Goal: Information Seeking & Learning: Learn about a topic

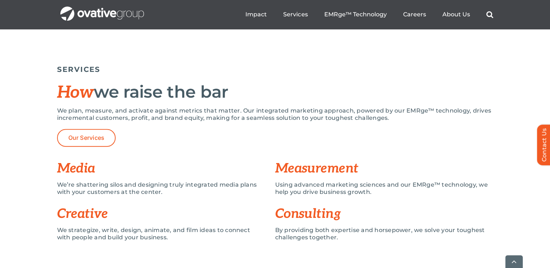
scroll to position [475, 0]
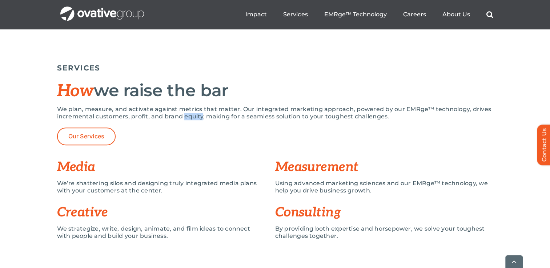
drag, startPoint x: 183, startPoint y: 117, endPoint x: 201, endPoint y: 118, distance: 17.5
click at [201, 118] on p "We plan, measure, and activate against metrics that matter. Our integrated mark…" at bounding box center [275, 113] width 436 height 15
click at [230, 146] on div "We plan, measure, and activate against metrics that matter. Our integrated mark…" at bounding box center [275, 131] width 436 height 51
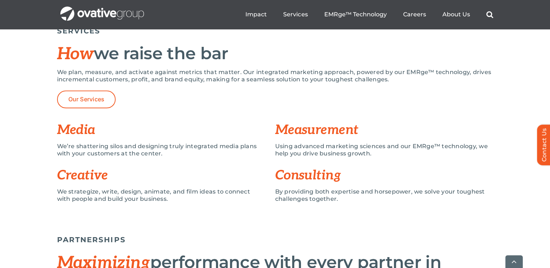
scroll to position [512, 0]
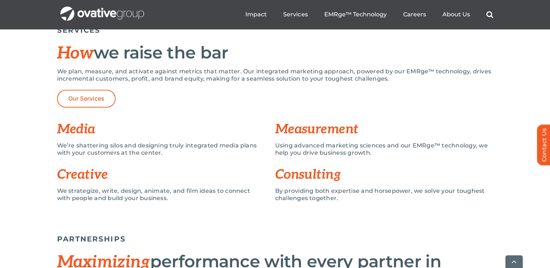
click at [145, 190] on p "We strategize, write, design, animate, and film ideas to connect with people an…" at bounding box center [160, 195] width 207 height 15
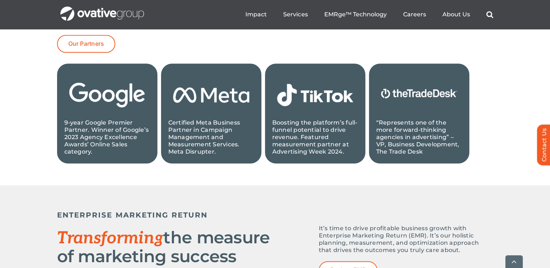
scroll to position [850, 0]
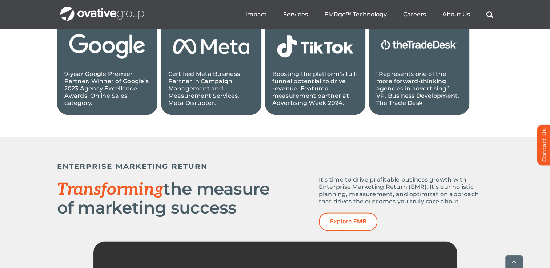
click at [291, 167] on h5 "ENTERPRISE MARKETING RETURN" at bounding box center [275, 166] width 436 height 9
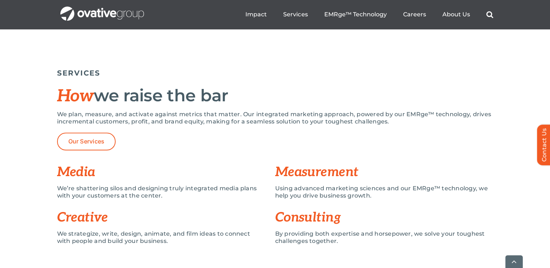
scroll to position [470, 0]
click at [98, 140] on span "Our Services" at bounding box center [86, 141] width 36 height 7
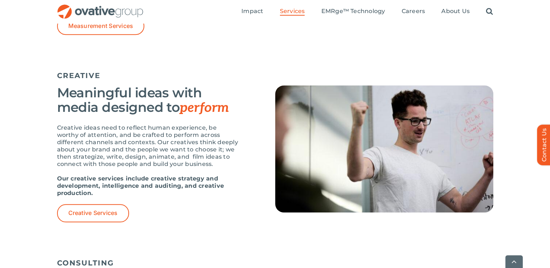
scroll to position [778, 0]
